Goal: Task Accomplishment & Management: Manage account settings

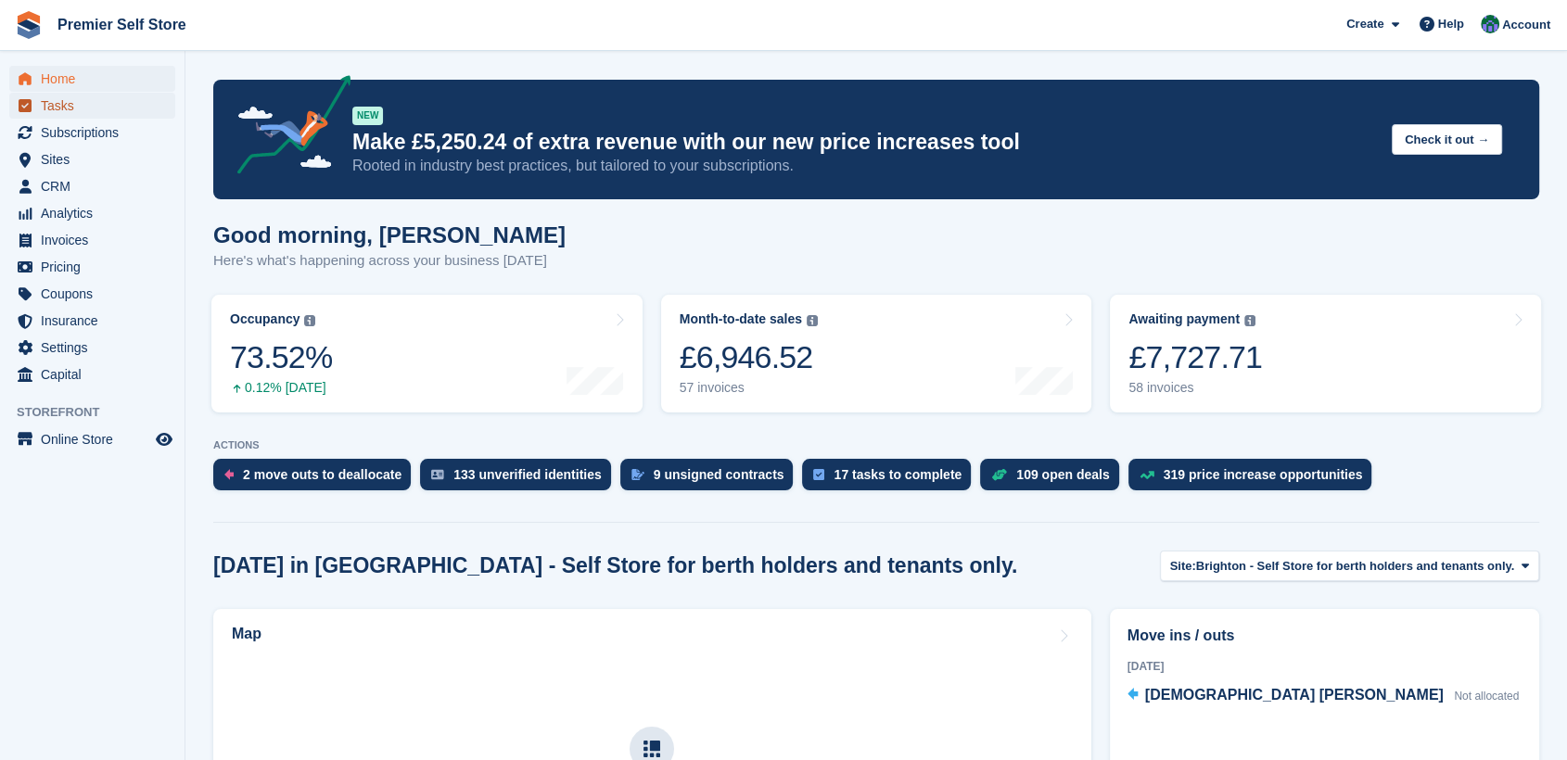
click at [59, 106] on span "Tasks" at bounding box center [96, 106] width 111 height 26
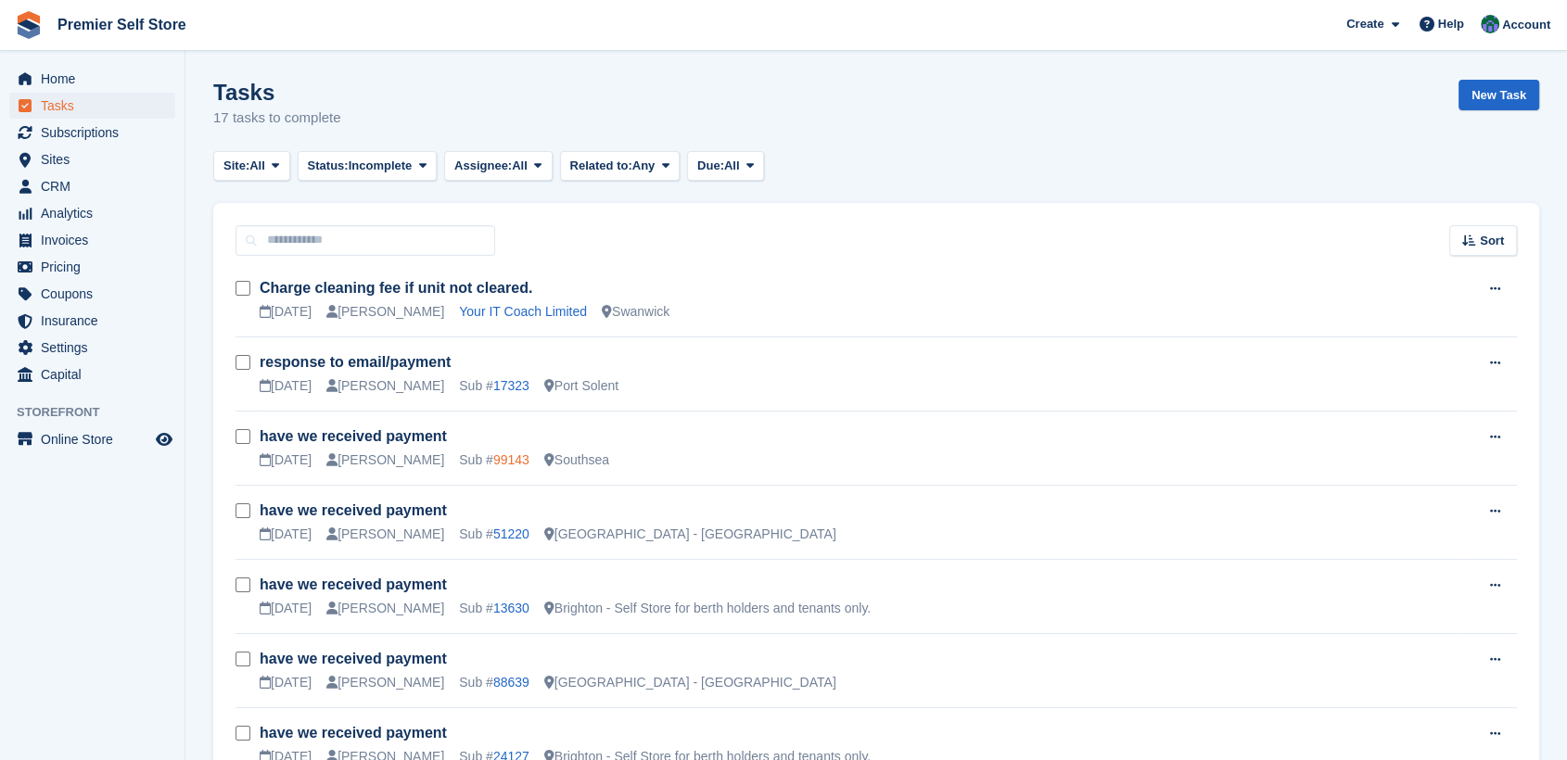
click at [493, 459] on link "99143" at bounding box center [511, 460] width 36 height 15
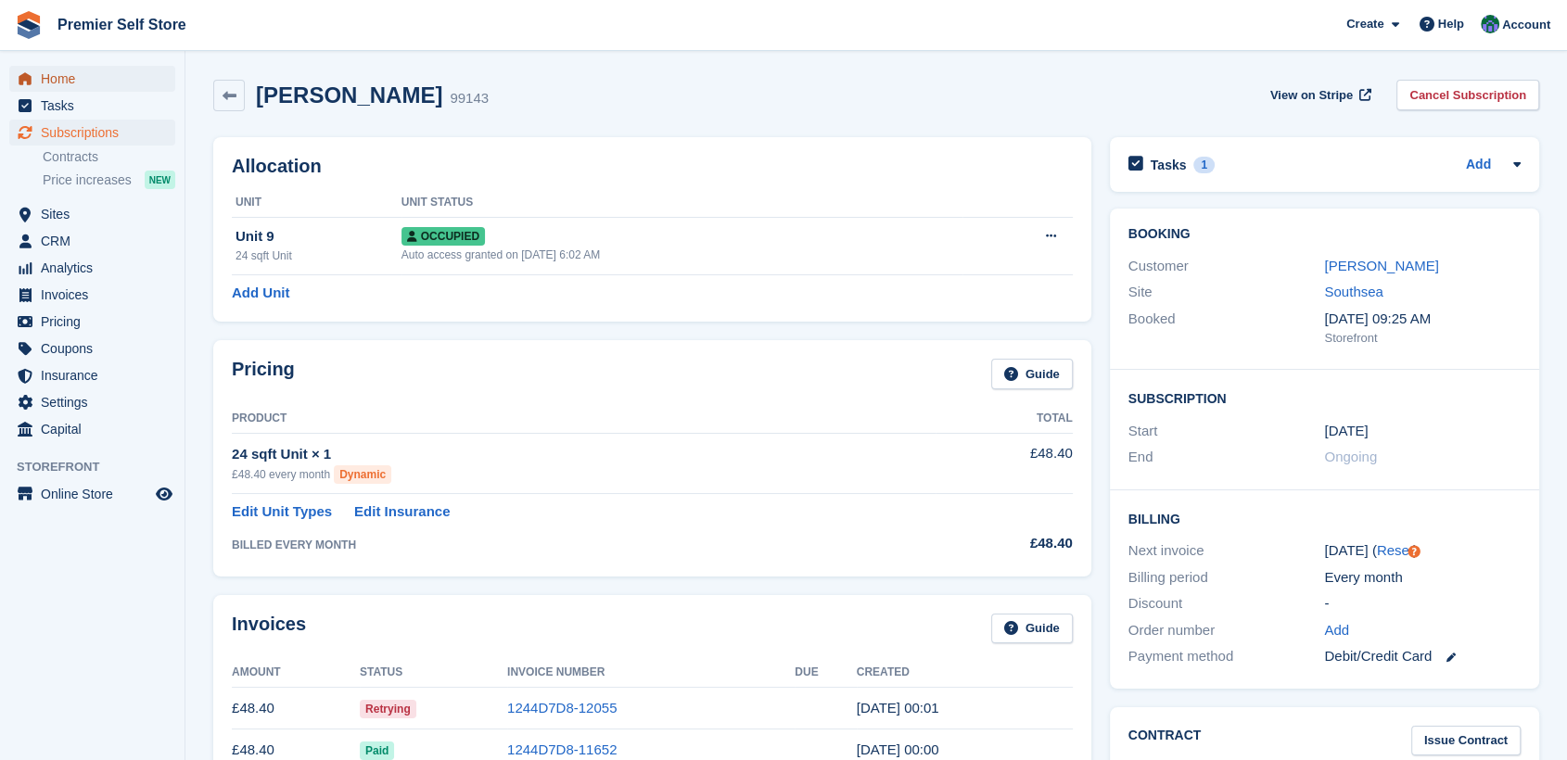
click at [52, 80] on span "Home" at bounding box center [96, 79] width 111 height 26
